Goal: Task Accomplishment & Management: Manage account settings

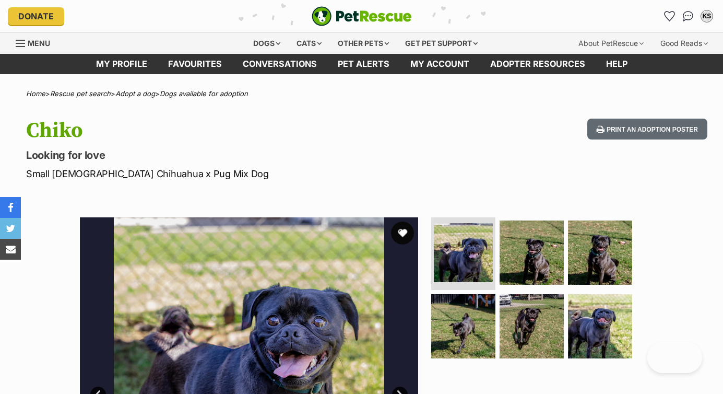
click at [405, 234] on button "favourite" at bounding box center [402, 232] width 23 height 23
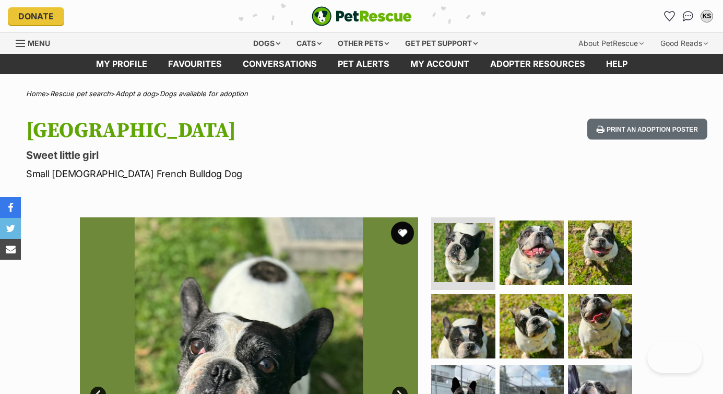
click at [405, 233] on button "favourite" at bounding box center [402, 232] width 23 height 23
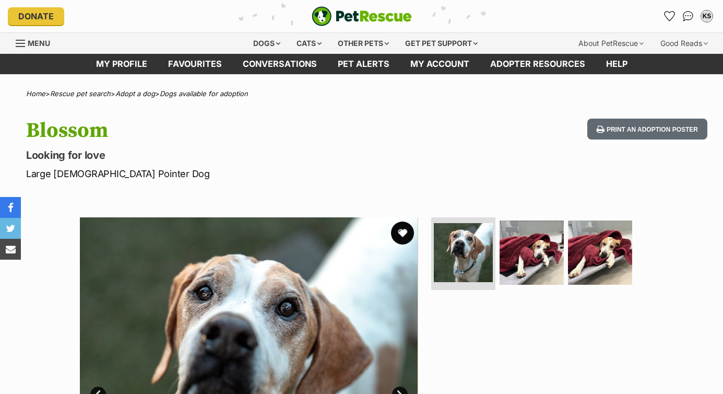
click at [402, 233] on button "favourite" at bounding box center [402, 232] width 23 height 23
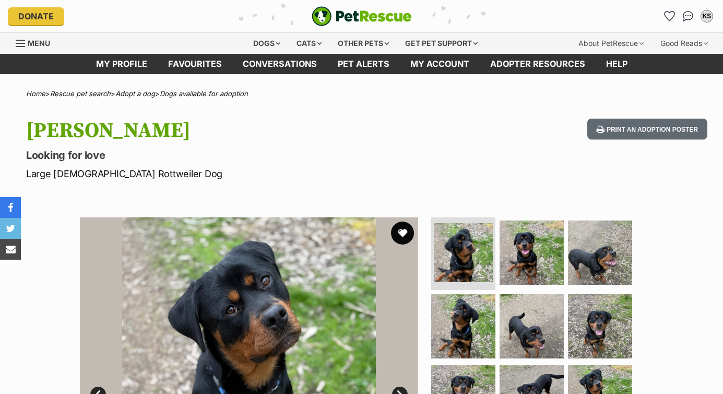
click at [404, 230] on button "favourite" at bounding box center [402, 232] width 23 height 23
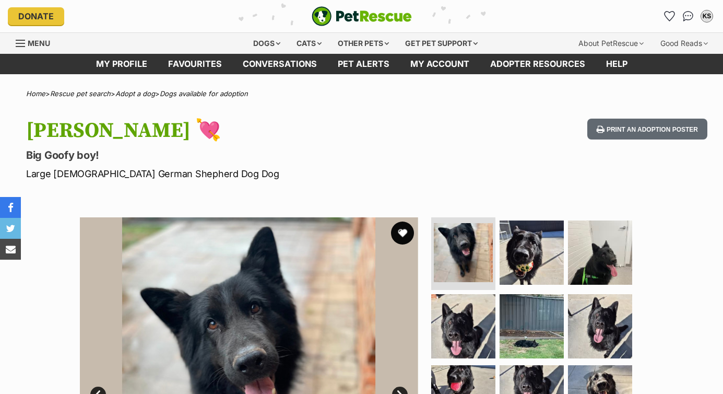
click at [403, 233] on button "favourite" at bounding box center [402, 232] width 23 height 23
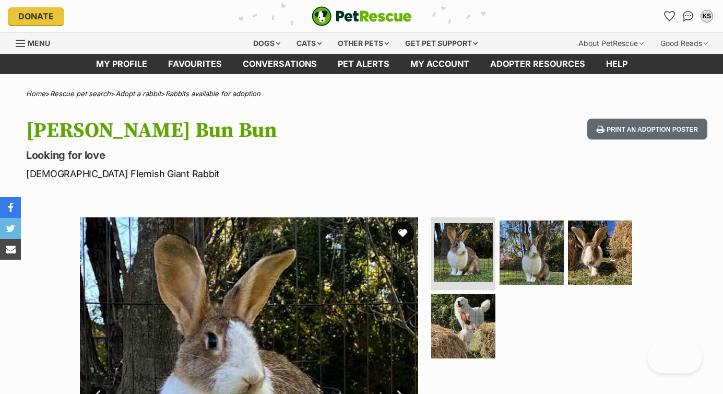
click at [404, 232] on button "favourite" at bounding box center [402, 232] width 23 height 23
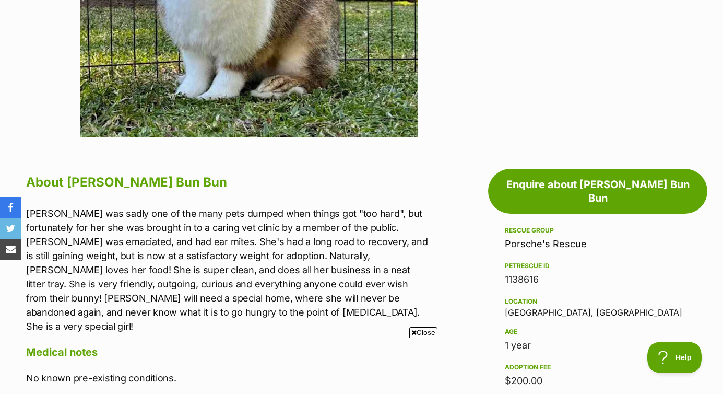
scroll to position [441, 0]
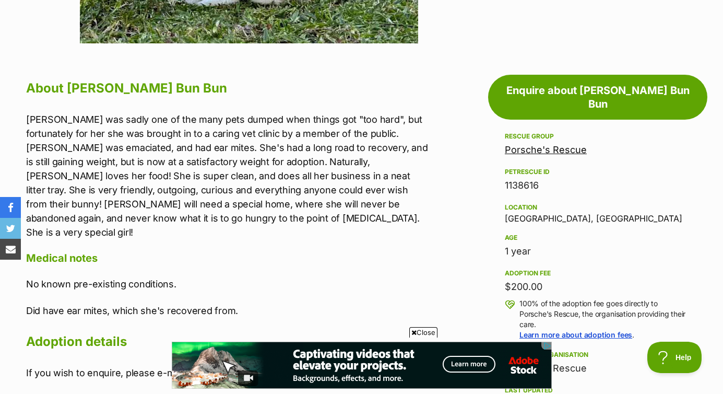
scroll to position [0, 0]
click at [428, 331] on span "Close" at bounding box center [423, 332] width 28 height 10
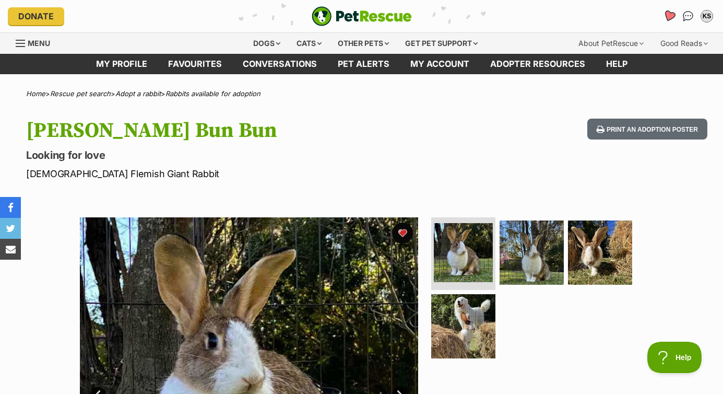
click at [672, 16] on icon "Favourites" at bounding box center [669, 16] width 13 height 12
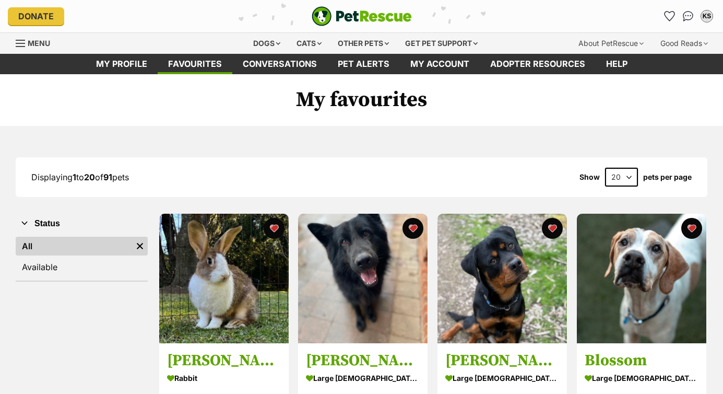
select select "60"
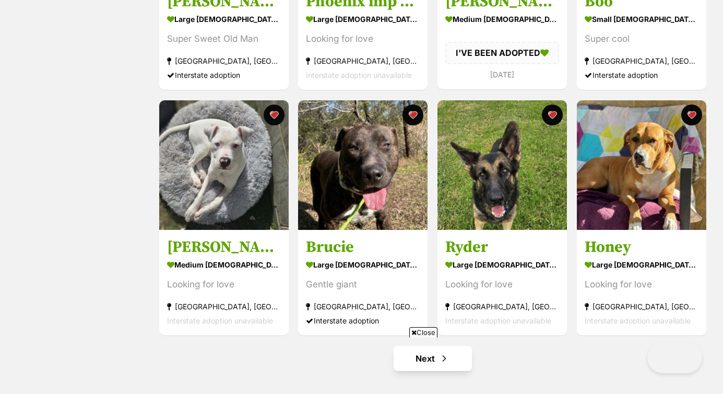
scroll to position [3617, 0]
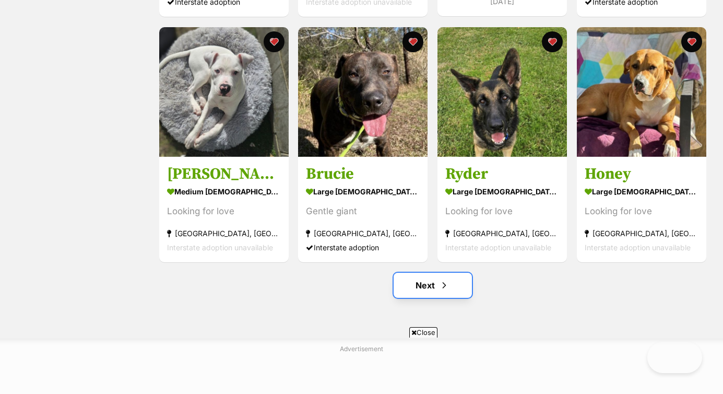
click at [433, 285] on link "Next" at bounding box center [433, 285] width 78 height 25
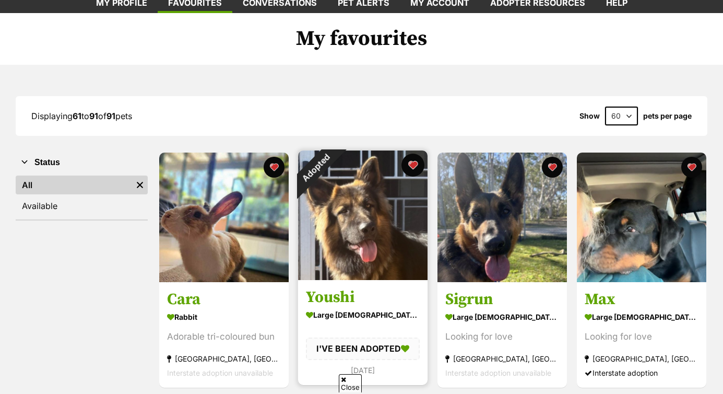
click at [413, 166] on button "favourite" at bounding box center [413, 165] width 23 height 23
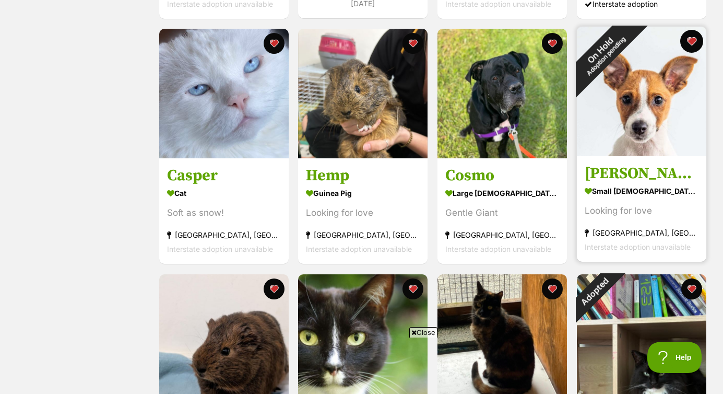
click at [693, 38] on button "favourite" at bounding box center [691, 41] width 23 height 23
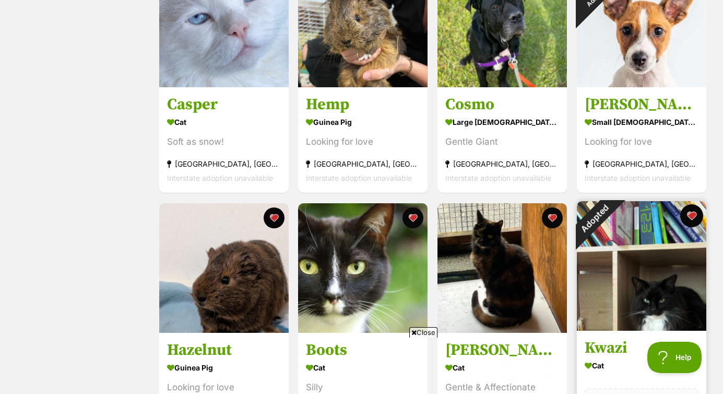
scroll to position [551, 0]
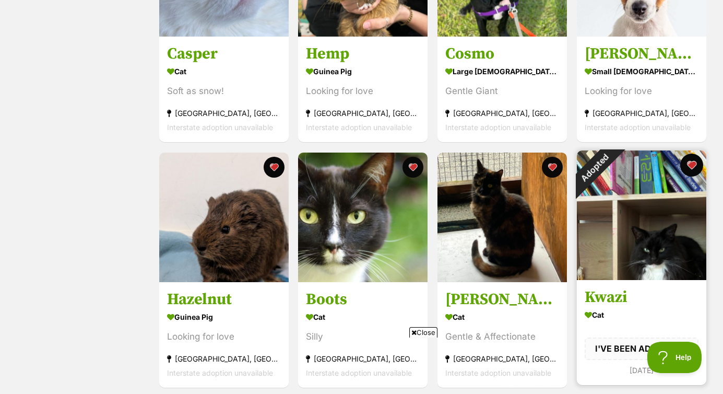
click at [691, 163] on button "favourite" at bounding box center [691, 165] width 23 height 23
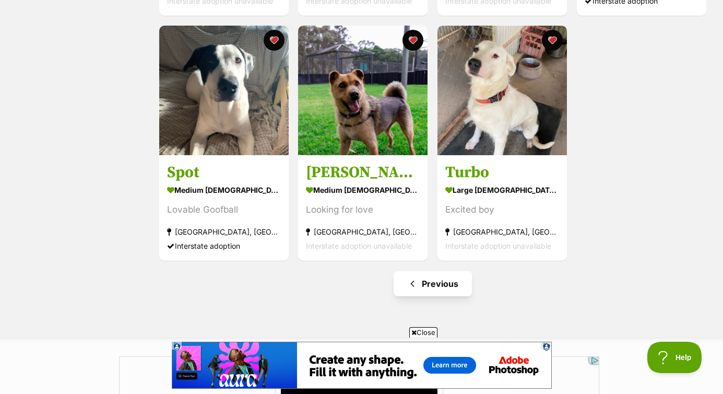
scroll to position [0, 0]
click at [448, 282] on link "Previous" at bounding box center [433, 283] width 78 height 25
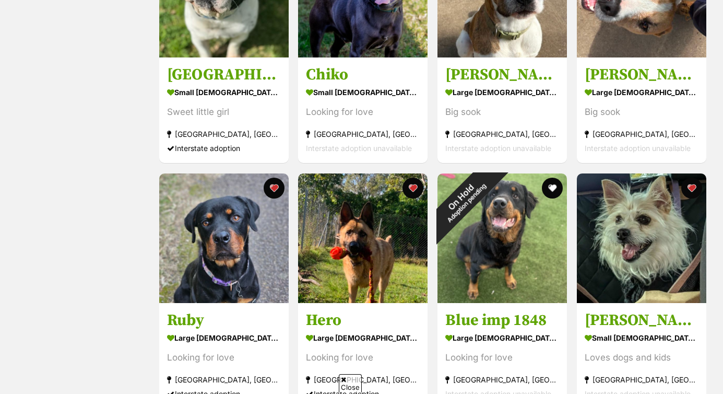
scroll to position [820, 0]
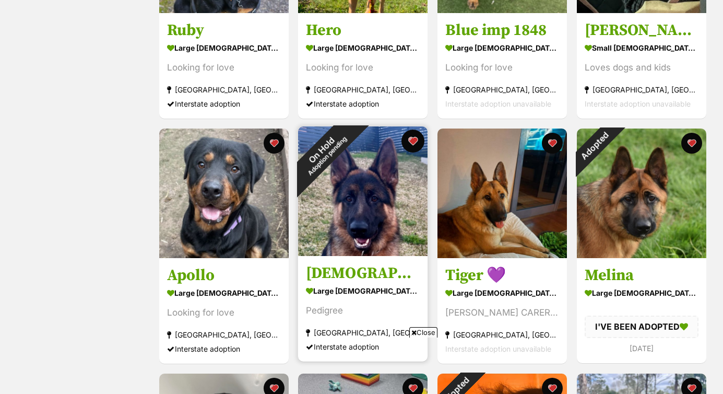
click at [412, 141] on button "favourite" at bounding box center [413, 140] width 23 height 23
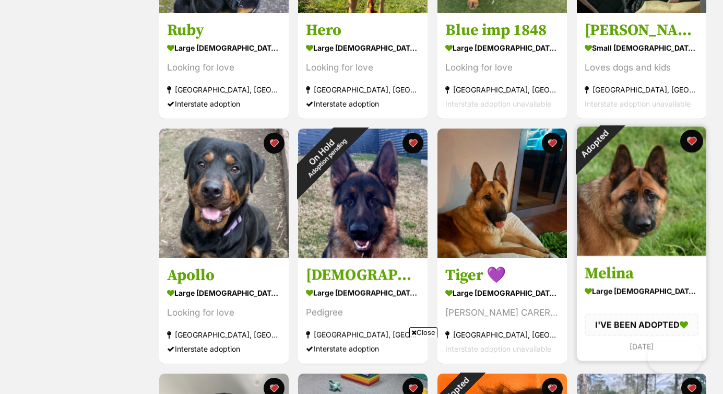
click at [693, 143] on button "favourite" at bounding box center [691, 140] width 23 height 23
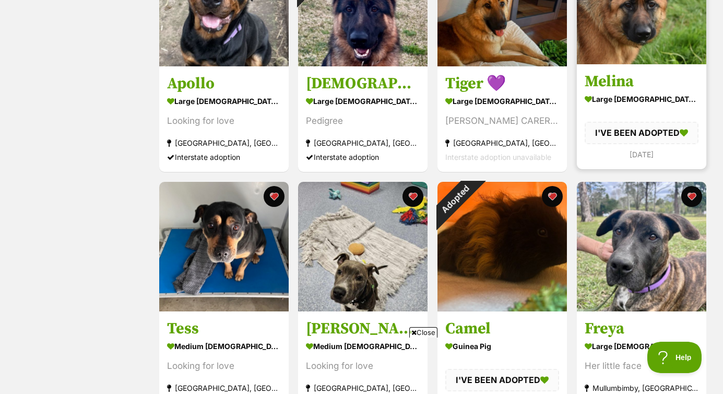
scroll to position [1026, 0]
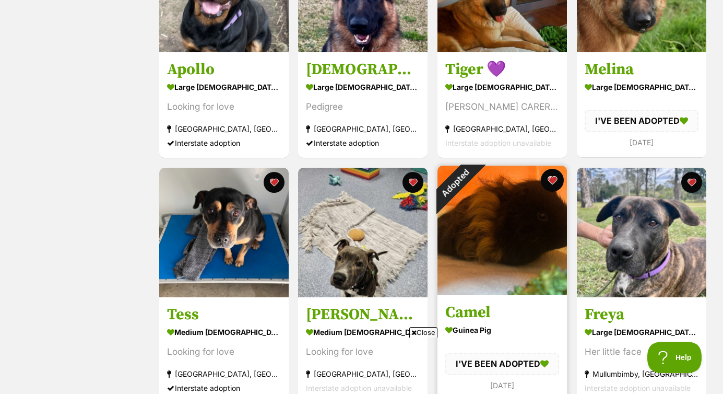
click at [555, 185] on button "favourite" at bounding box center [552, 180] width 23 height 23
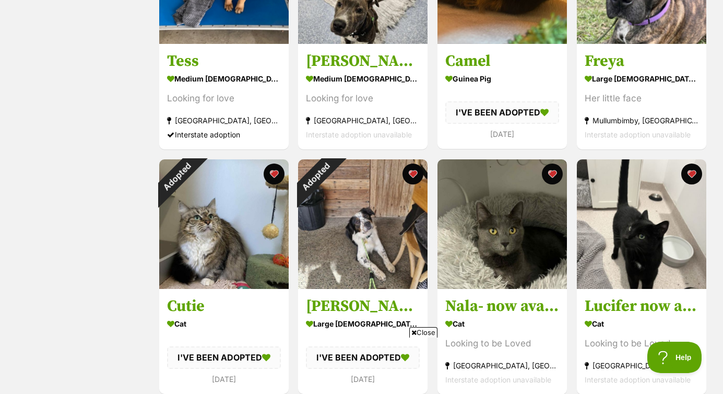
scroll to position [0, 0]
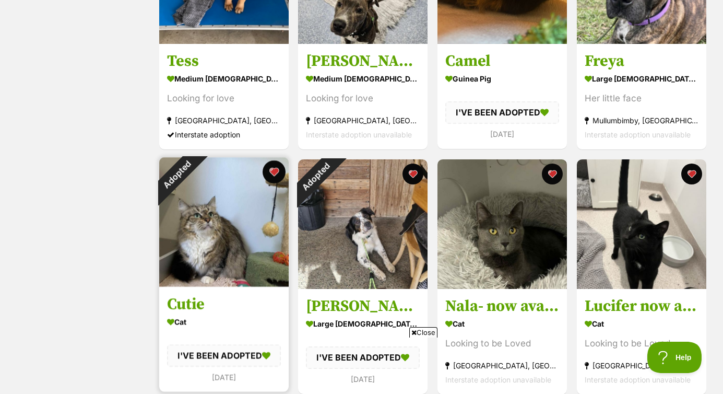
click at [275, 176] on button "favourite" at bounding box center [273, 171] width 23 height 23
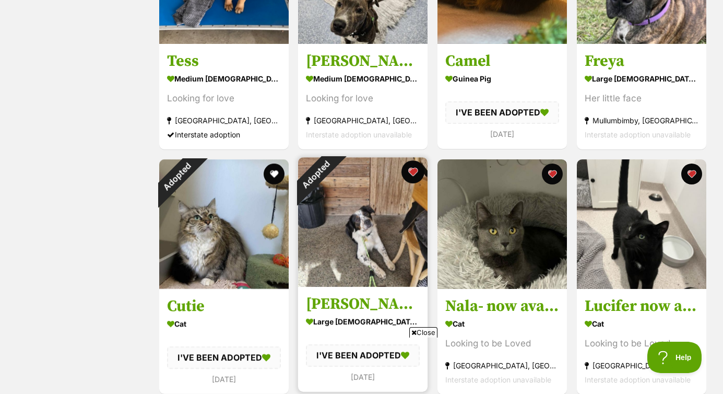
click at [414, 175] on button "favourite" at bounding box center [413, 171] width 23 height 23
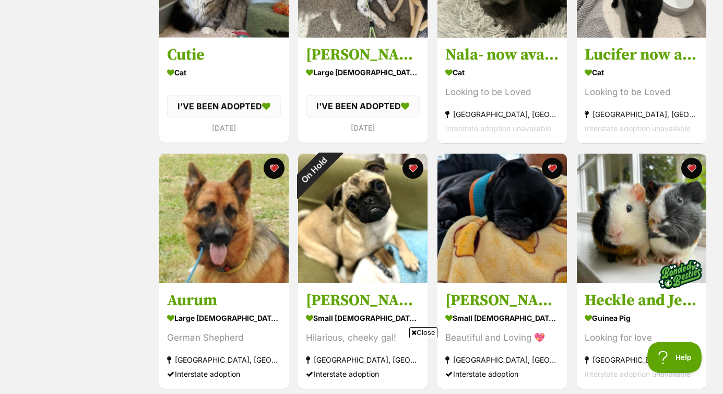
scroll to position [1544, 0]
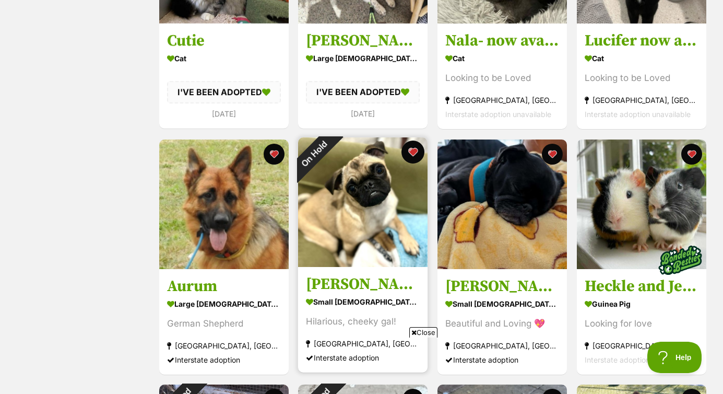
click at [414, 156] on button "favourite" at bounding box center [413, 151] width 23 height 23
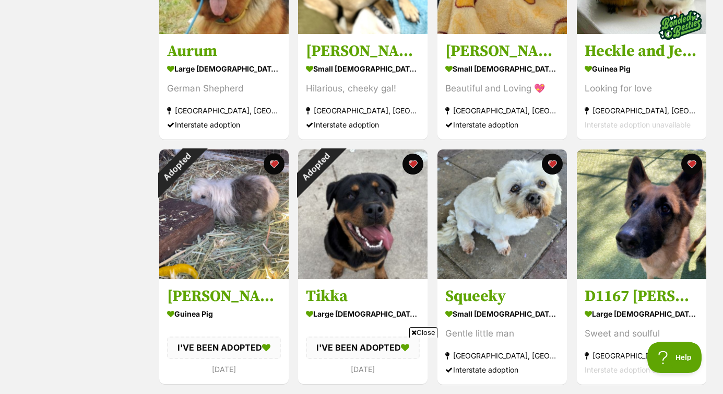
scroll to position [1786, 0]
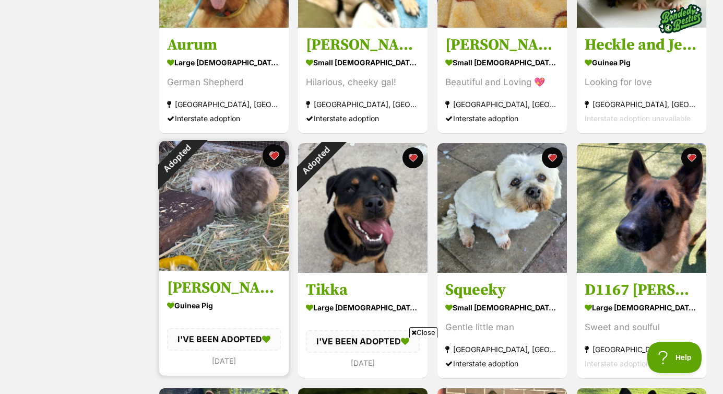
click at [275, 161] on button "favourite" at bounding box center [273, 155] width 23 height 23
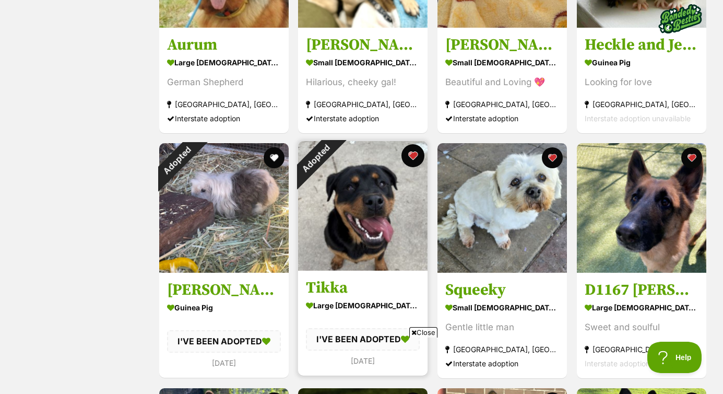
click at [416, 157] on button "favourite" at bounding box center [413, 155] width 23 height 23
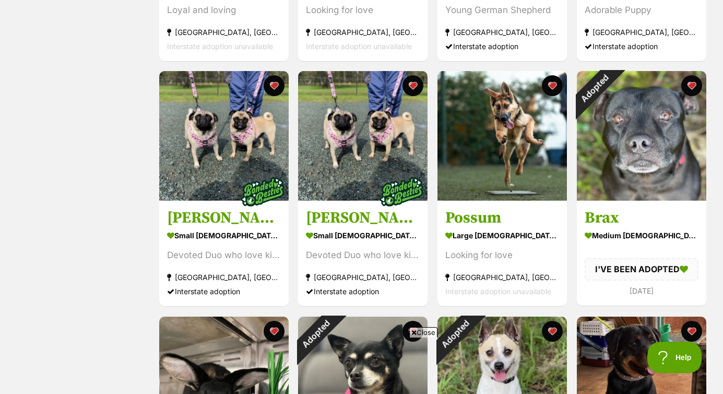
scroll to position [2351, 0]
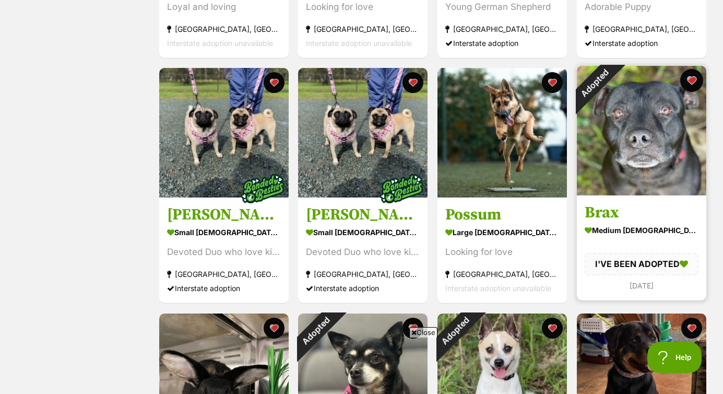
click at [692, 79] on button "favourite" at bounding box center [691, 80] width 23 height 23
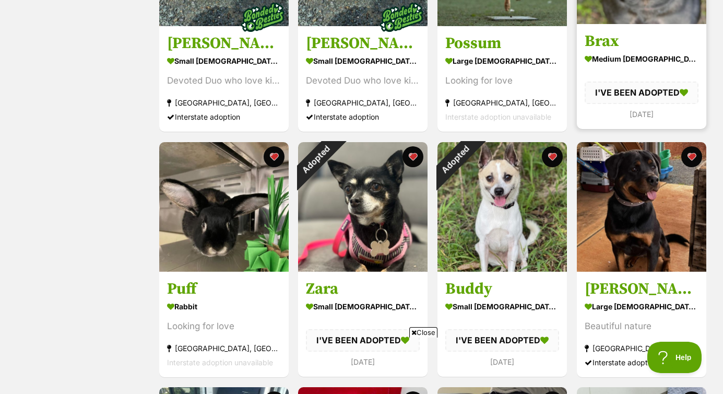
scroll to position [2542, 0]
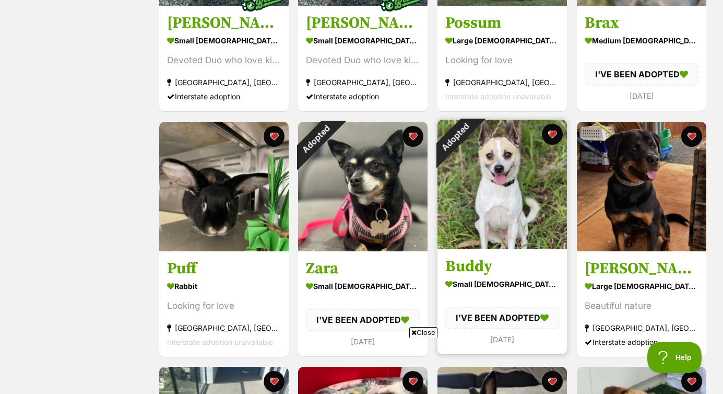
click at [411, 138] on button "favourite" at bounding box center [413, 136] width 21 height 21
click at [552, 139] on button "favourite" at bounding box center [552, 134] width 23 height 23
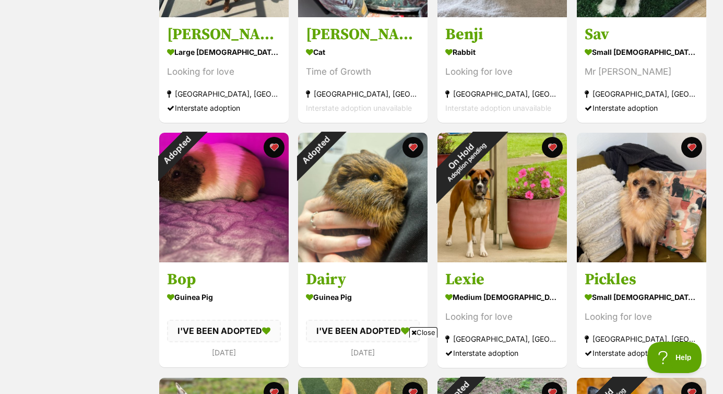
scroll to position [3022, 0]
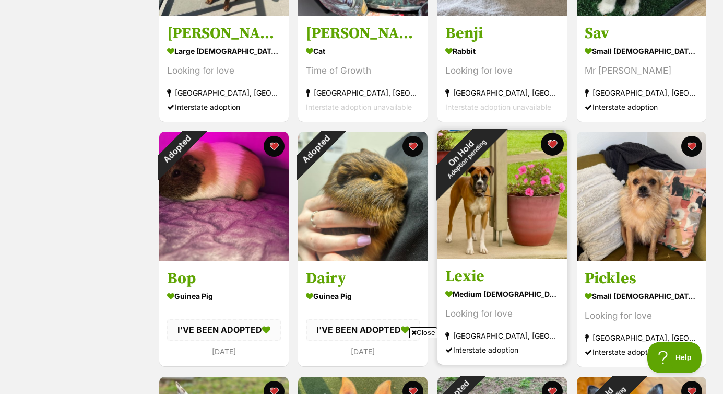
click at [554, 146] on button "favourite" at bounding box center [552, 144] width 23 height 23
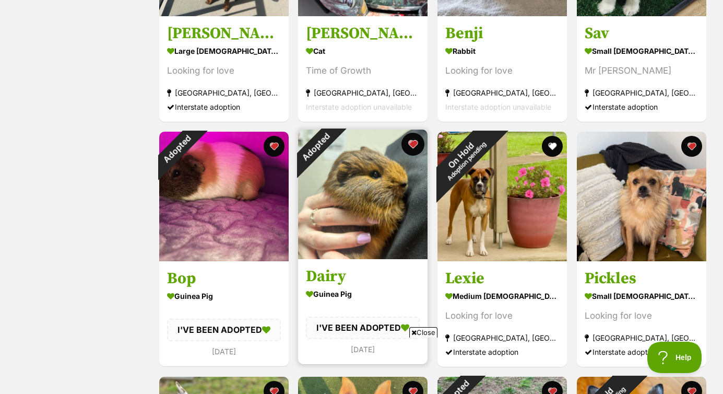
click at [413, 147] on button "favourite" at bounding box center [413, 144] width 23 height 23
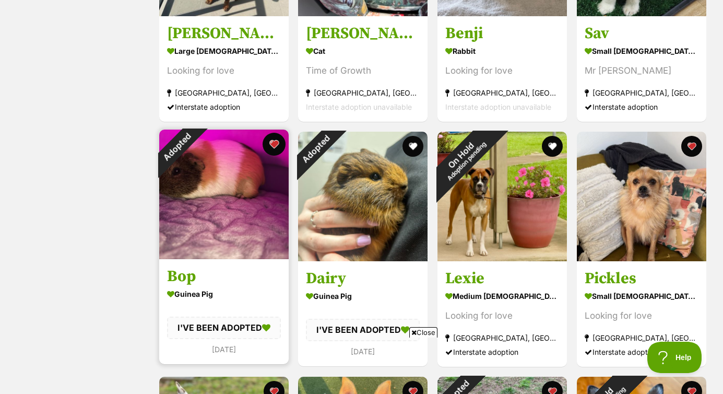
click at [271, 148] on button "favourite" at bounding box center [273, 144] width 23 height 23
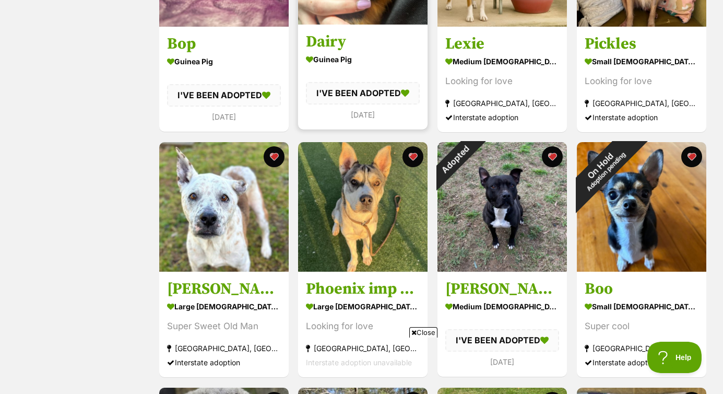
scroll to position [3260, 0]
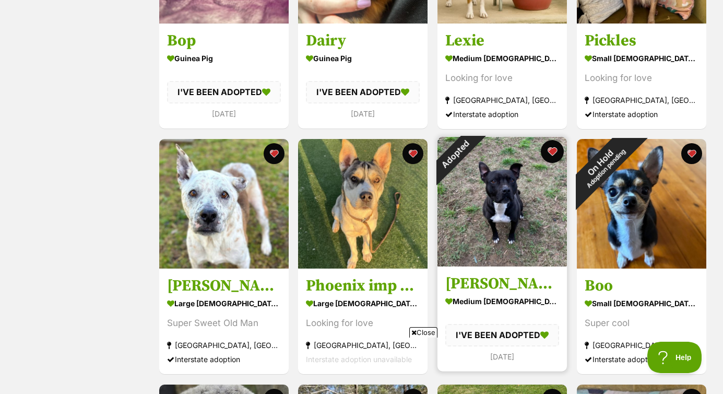
click at [554, 155] on button "favourite" at bounding box center [552, 151] width 23 height 23
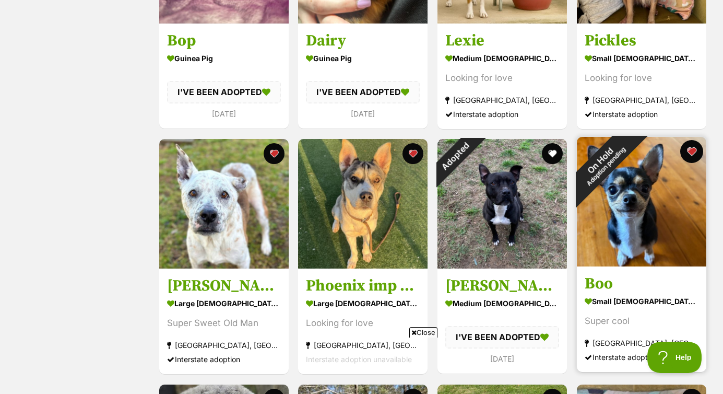
click at [691, 155] on button "favourite" at bounding box center [691, 151] width 23 height 23
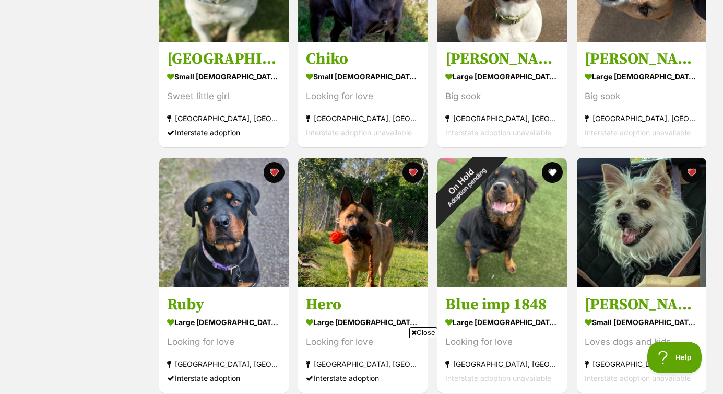
scroll to position [547, 0]
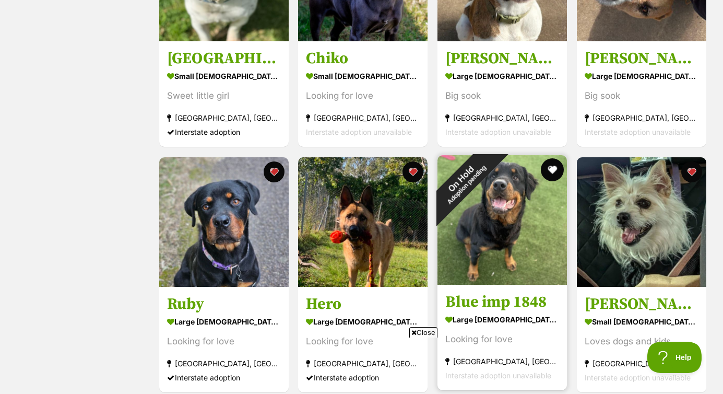
click at [553, 168] on button "favourite" at bounding box center [552, 169] width 23 height 23
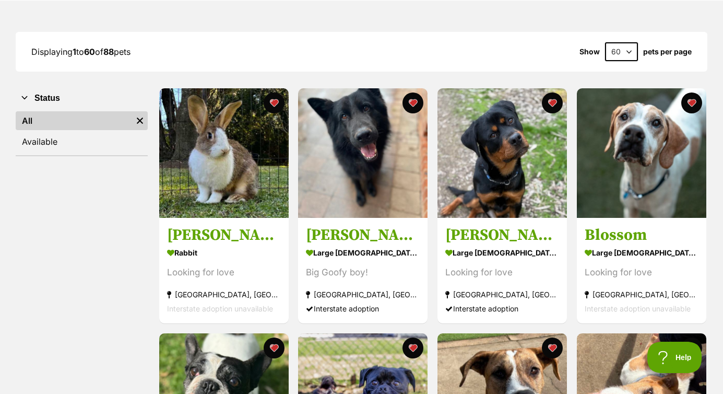
scroll to position [0, 0]
